Goal: Check status

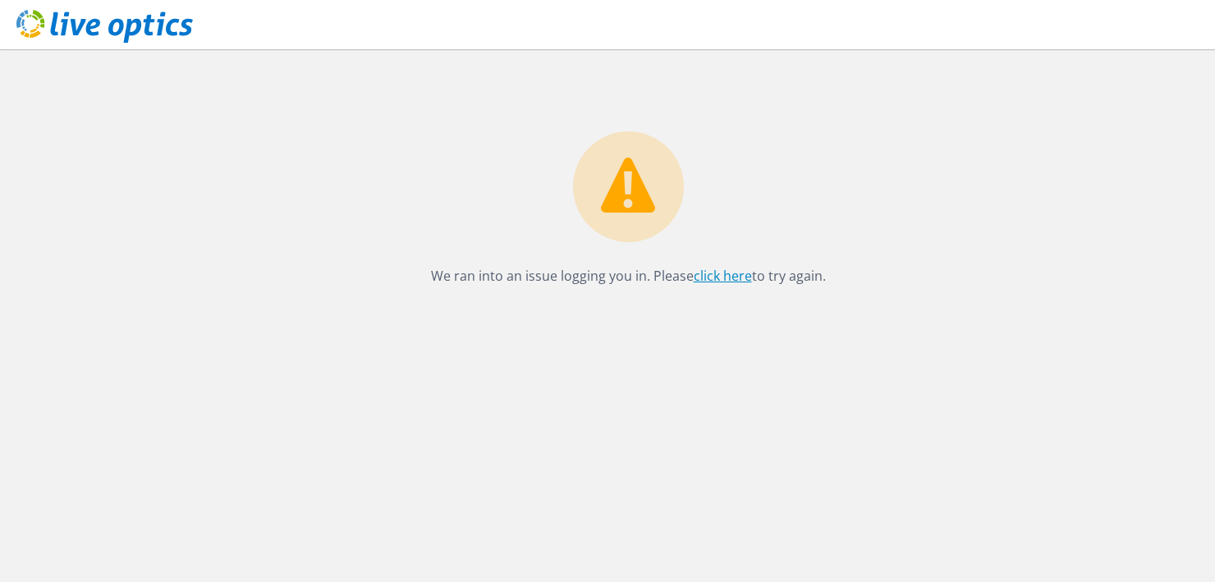
click at [714, 273] on link "click here" at bounding box center [723, 276] width 58 height 18
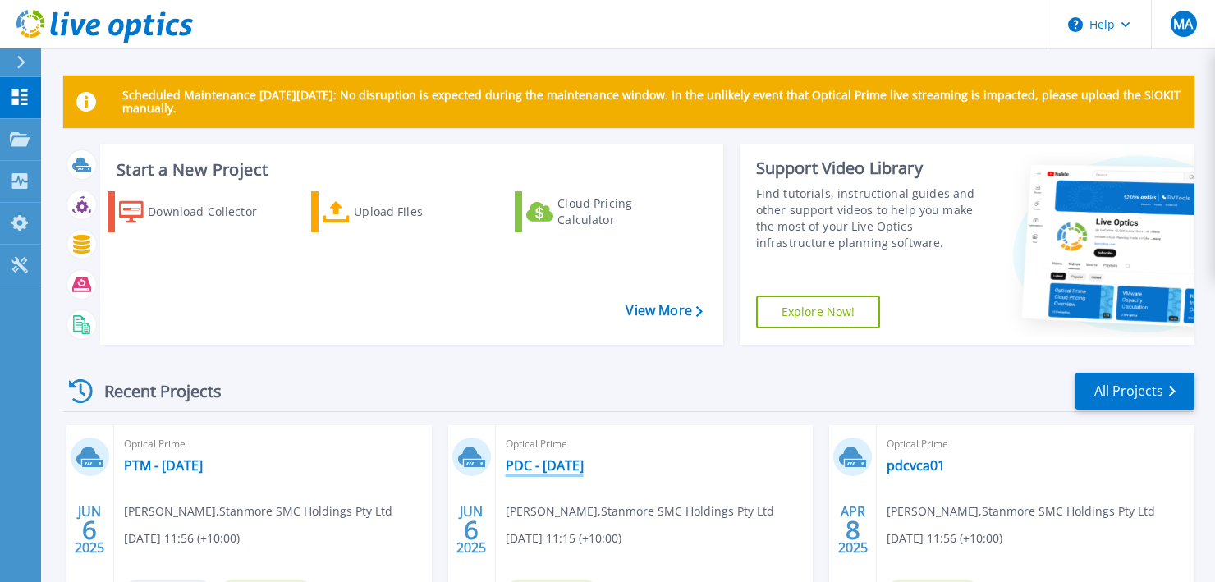
click at [569, 463] on link "PDC - [DATE]" at bounding box center [545, 465] width 78 height 16
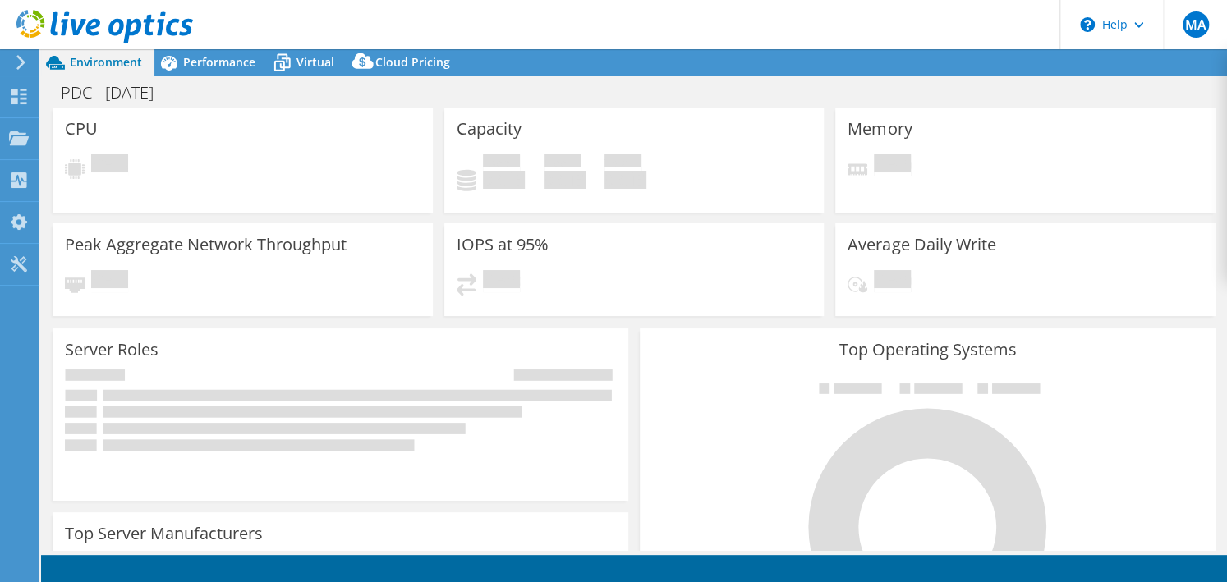
select select "USD"
